Goal: Information Seeking & Learning: Find specific page/section

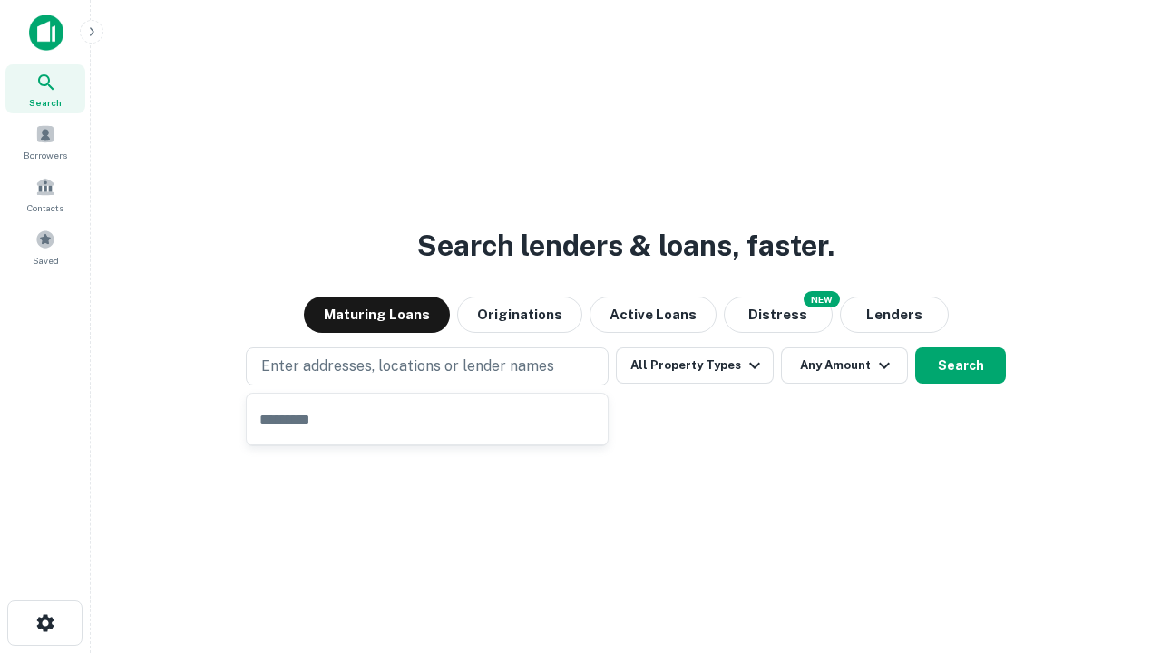
type input "**********"
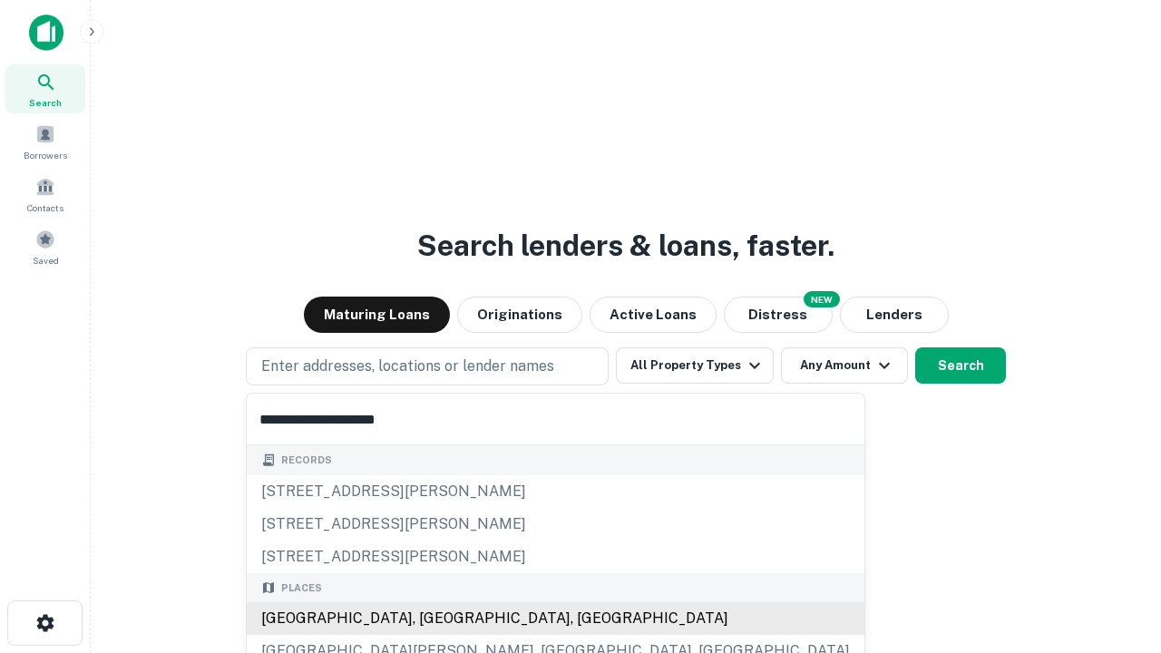
click at [434, 619] on div "Santa Monica, CA, USA" at bounding box center [556, 618] width 618 height 33
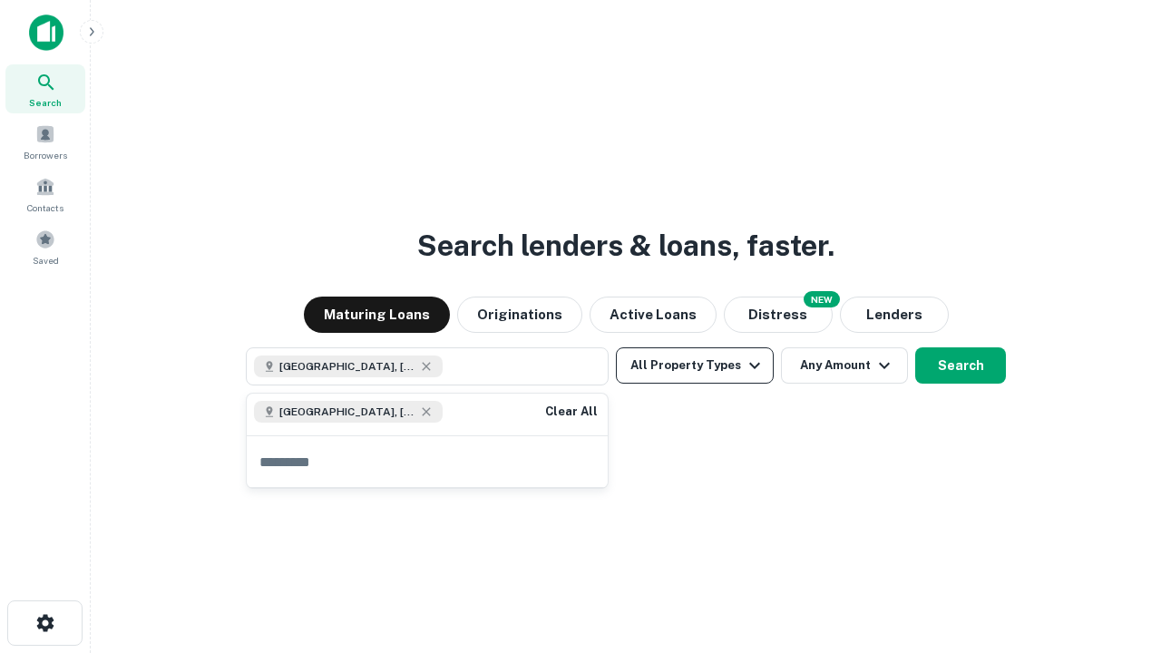
click at [695, 366] on button "All Property Types" at bounding box center [695, 365] width 158 height 36
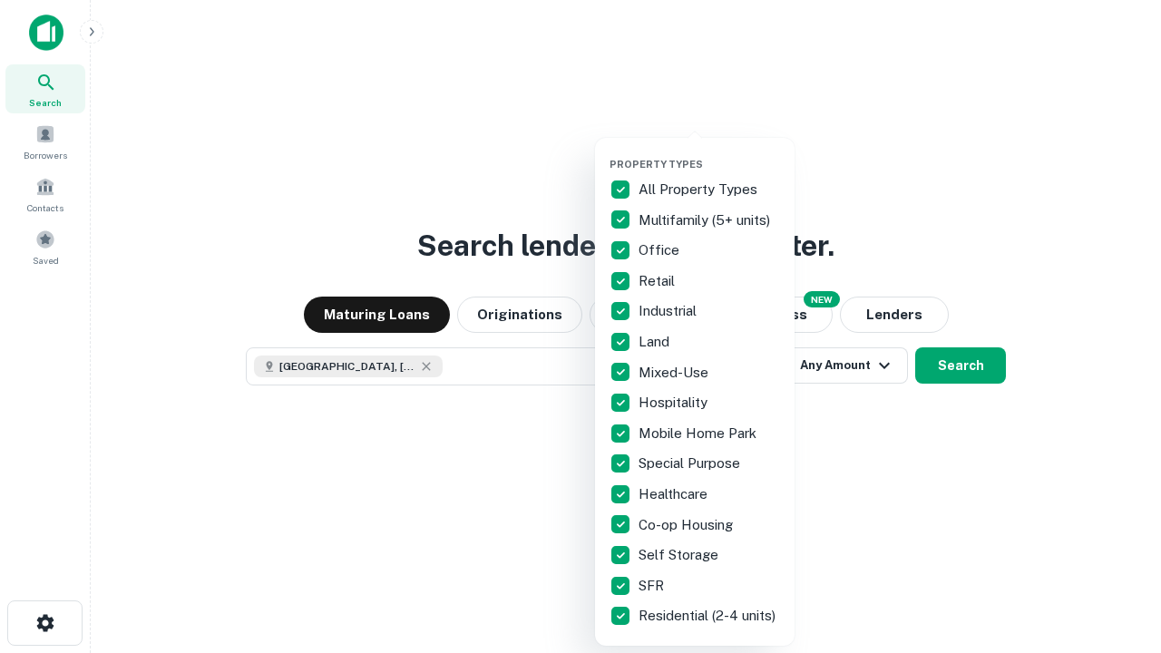
click at [710, 152] on button "button" at bounding box center [710, 152] width 200 height 1
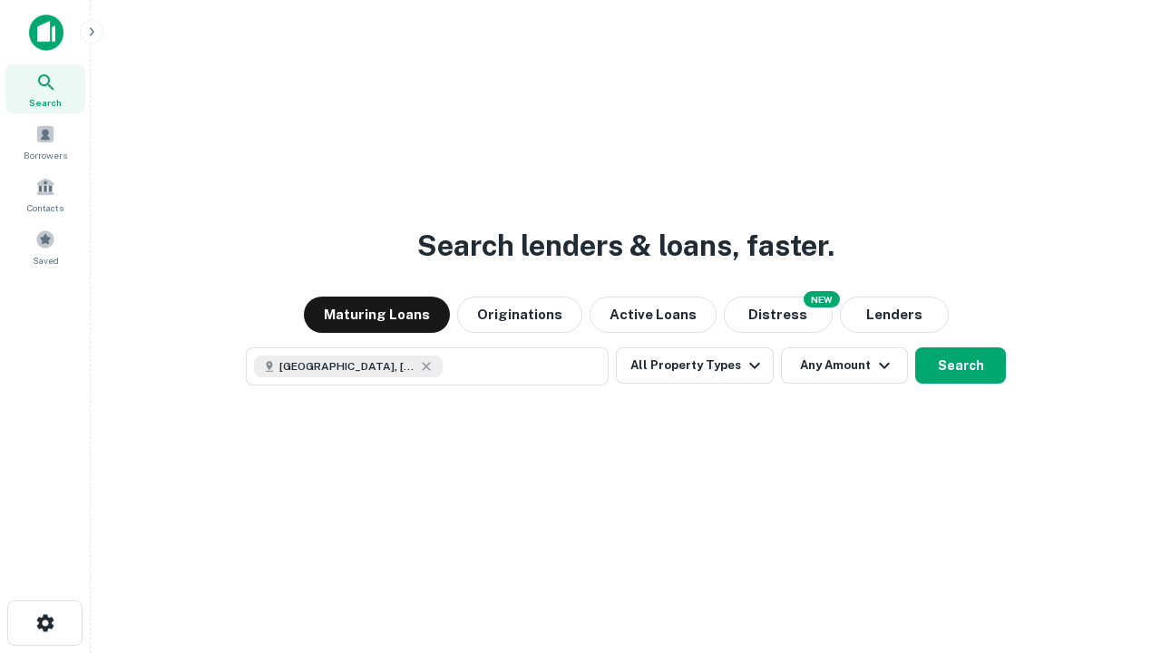
scroll to position [29, 0]
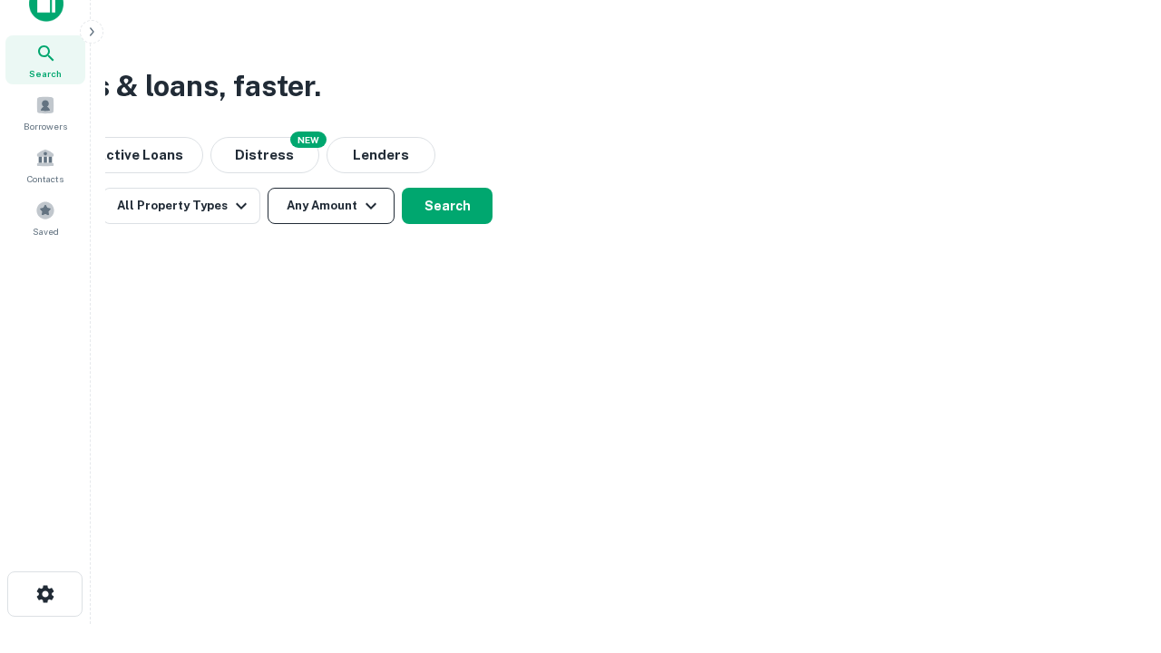
click at [331, 206] on button "Any Amount" at bounding box center [331, 206] width 127 height 36
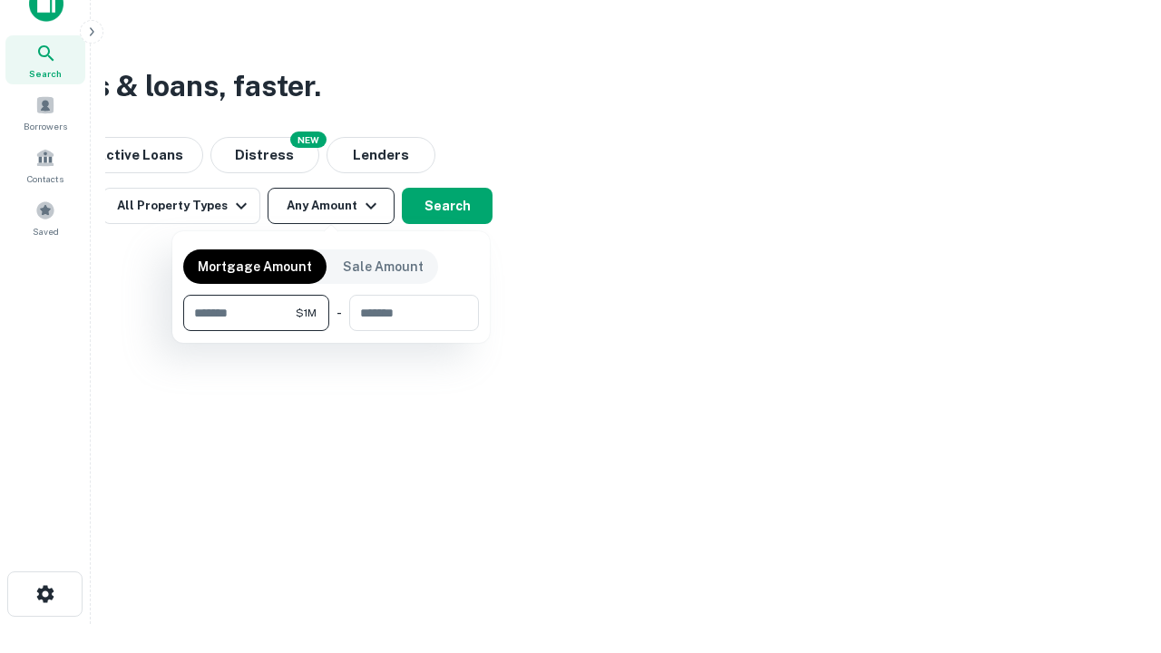
type input "*******"
click at [331, 331] on button "button" at bounding box center [331, 331] width 296 height 1
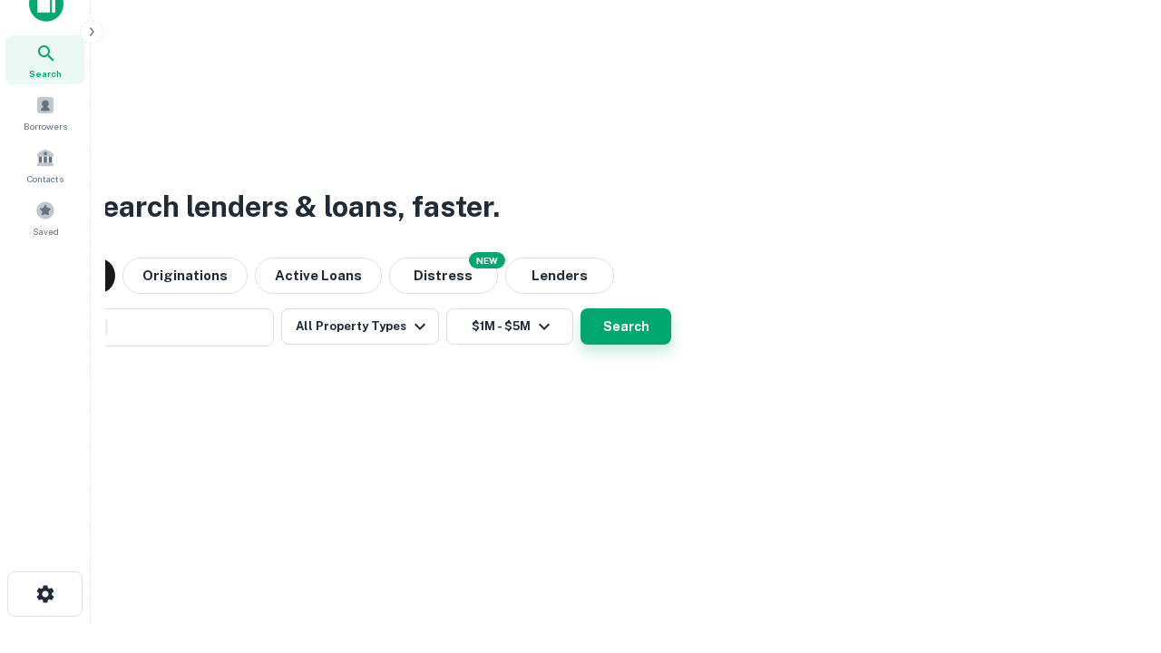
click at [581, 308] on button "Search" at bounding box center [626, 326] width 91 height 36
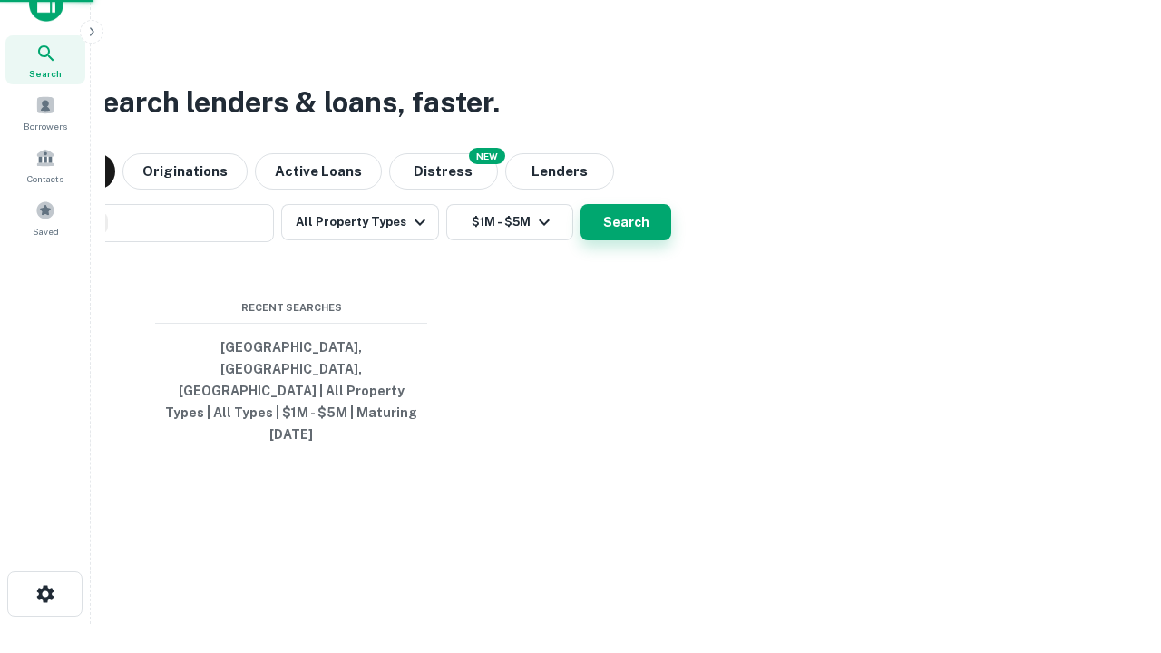
scroll to position [48, 514]
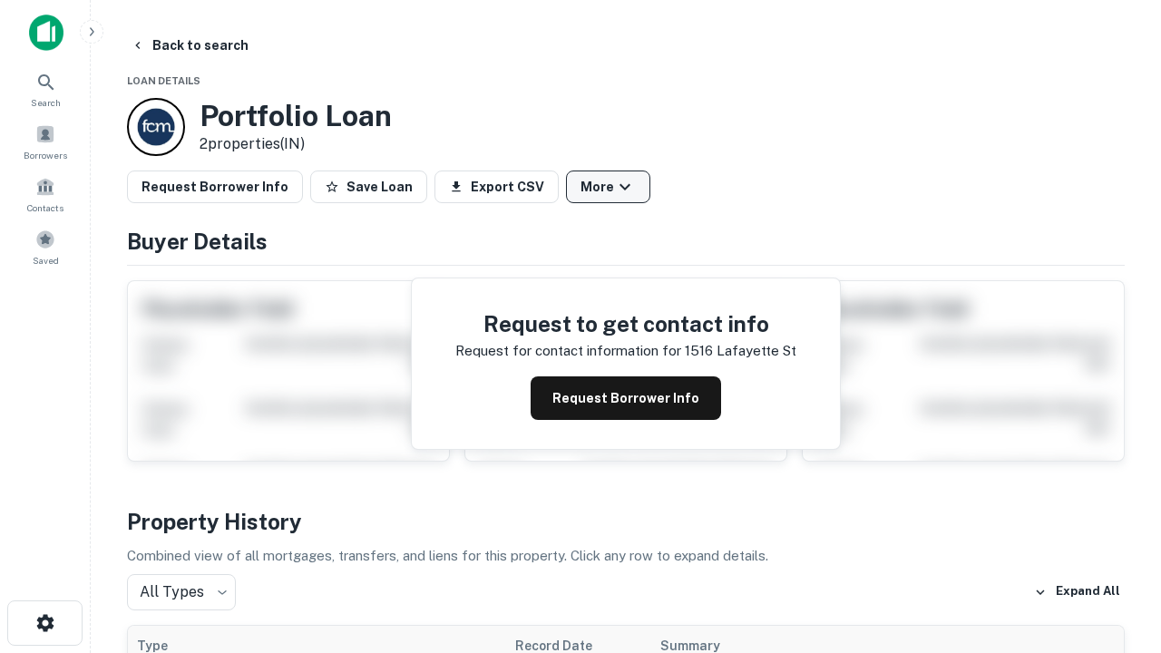
click at [608, 187] on button "More" at bounding box center [608, 187] width 84 height 33
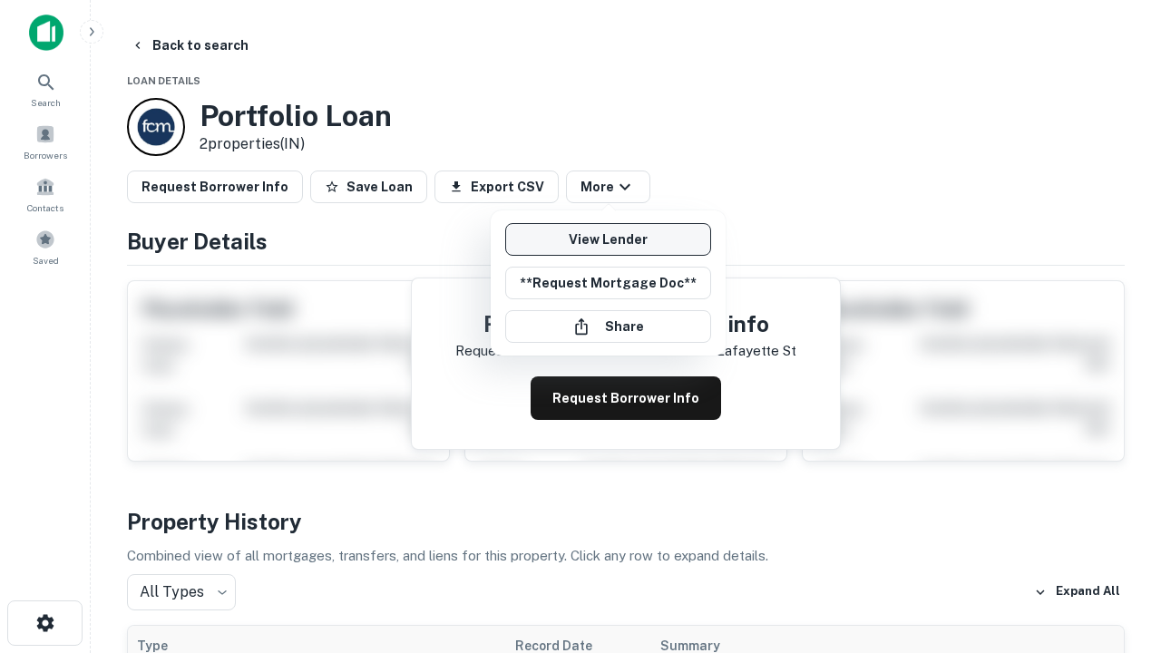
click at [608, 240] on link "View Lender" at bounding box center [608, 239] width 206 height 33
